Goal: Task Accomplishment & Management: Use online tool/utility

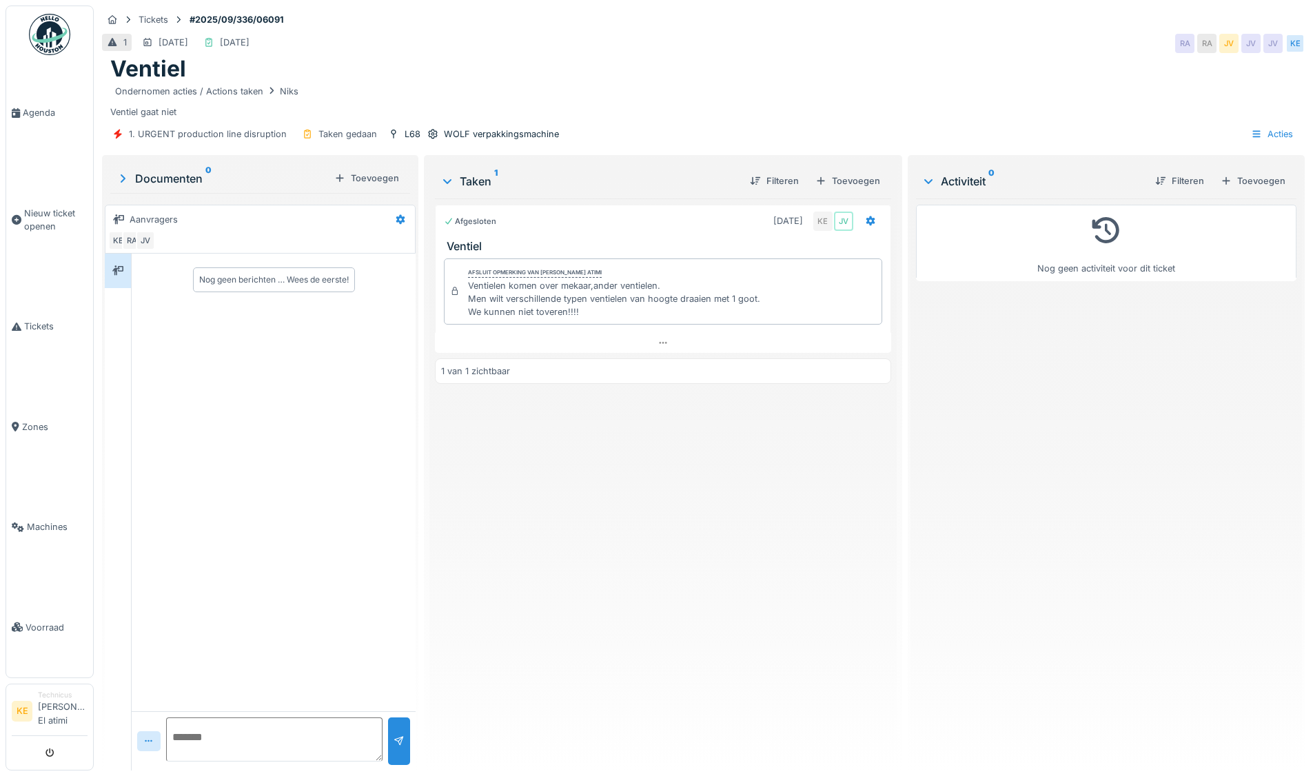
click at [41, 31] on img at bounding box center [49, 34] width 41 height 41
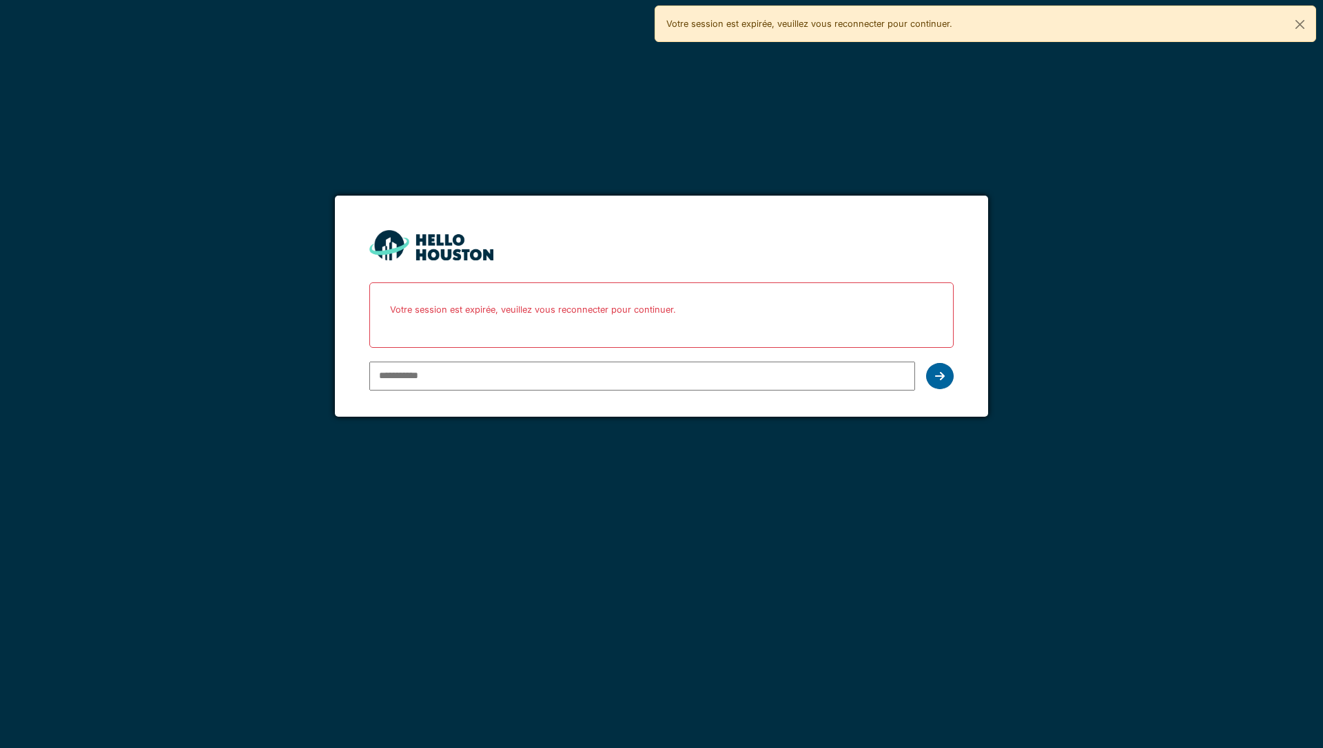
type input "**********"
click at [935, 371] on icon at bounding box center [940, 376] width 10 height 11
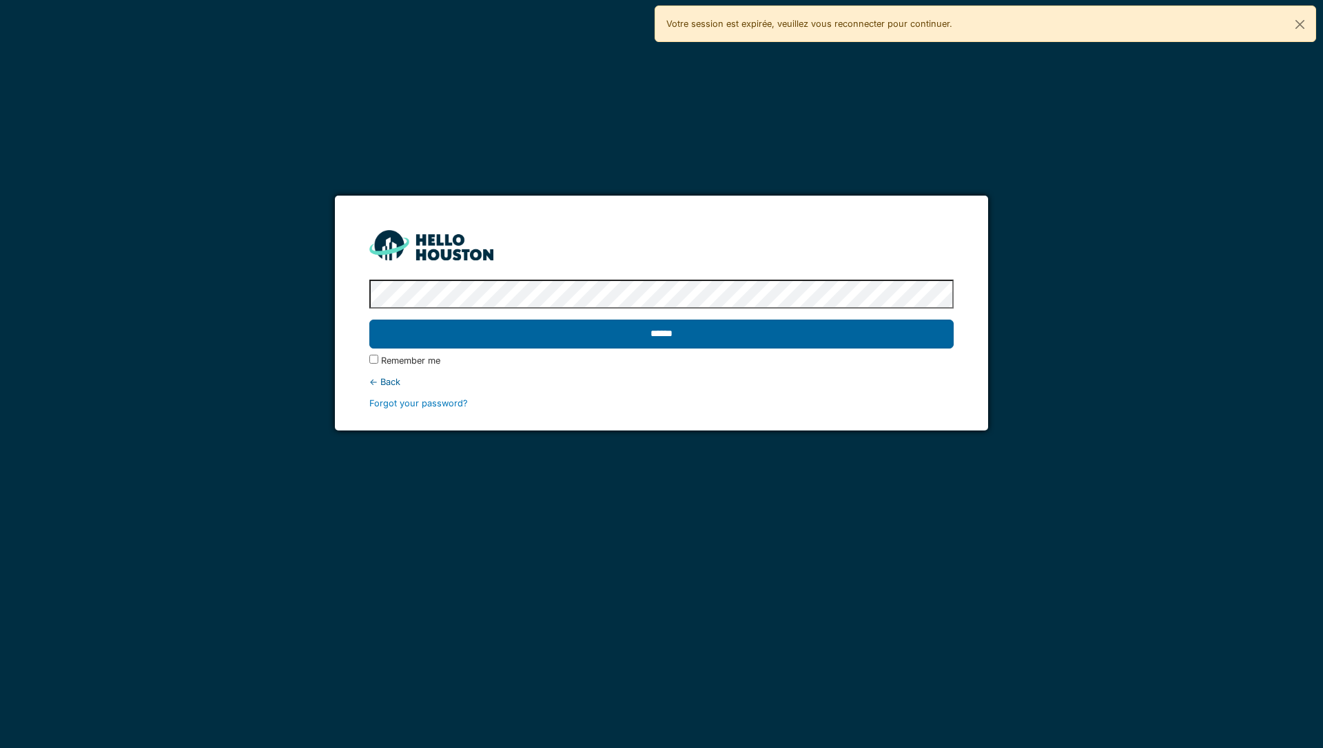
click at [877, 332] on input "******" at bounding box center [661, 334] width 584 height 29
